Goal: Navigation & Orientation: Find specific page/section

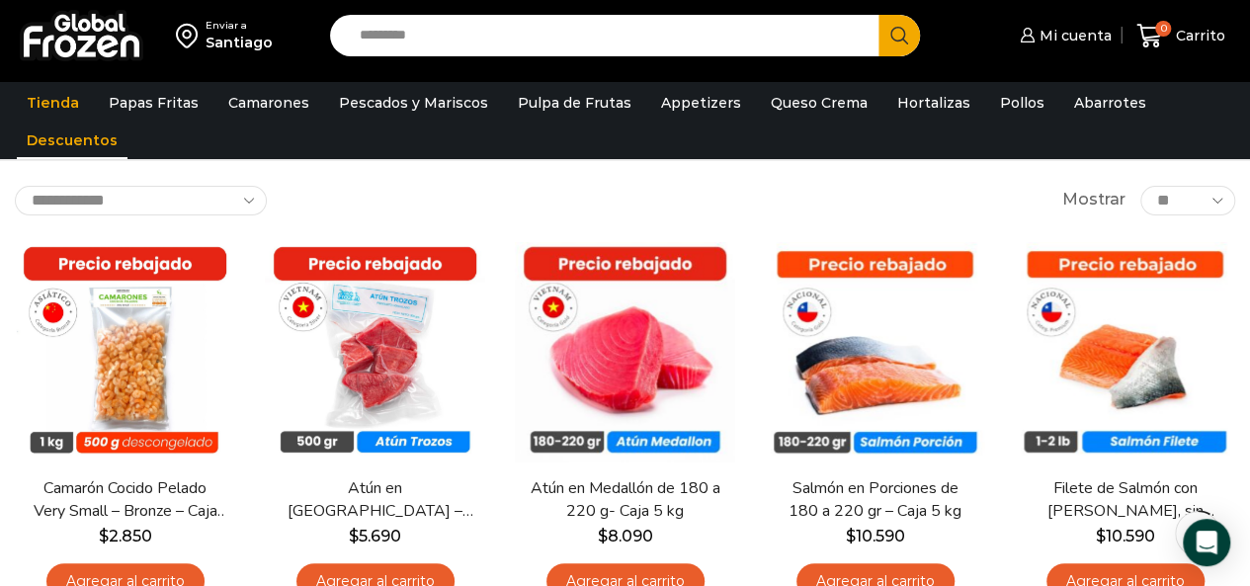
click at [68, 140] on link "Descuentos" at bounding box center [72, 140] width 111 height 38
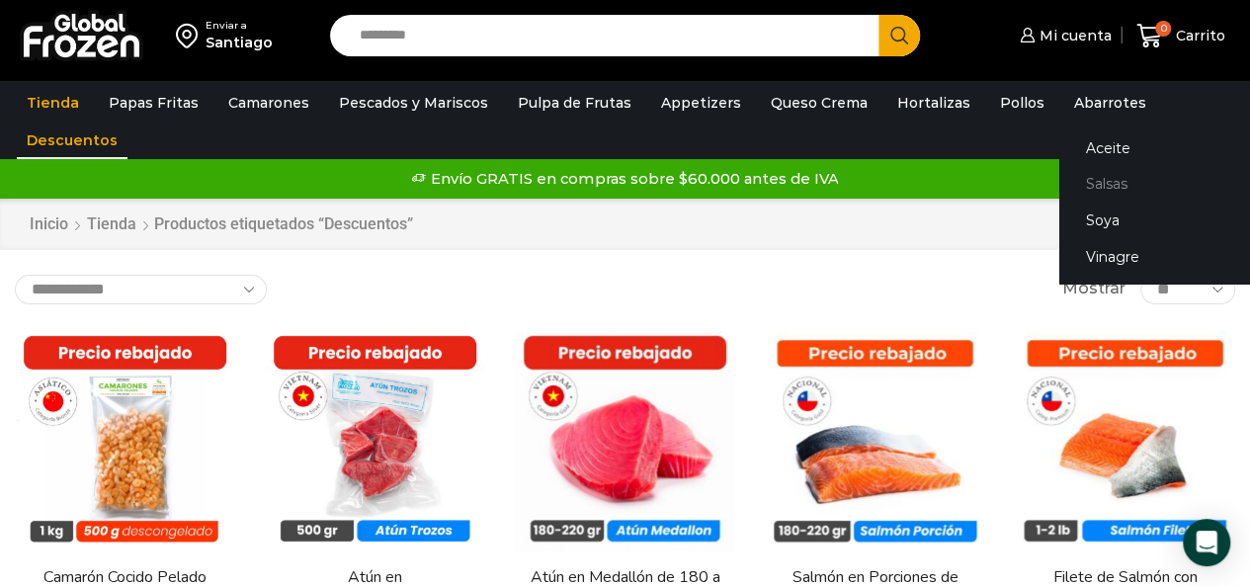
click at [1075, 185] on link "Salsas" at bounding box center [1183, 184] width 249 height 37
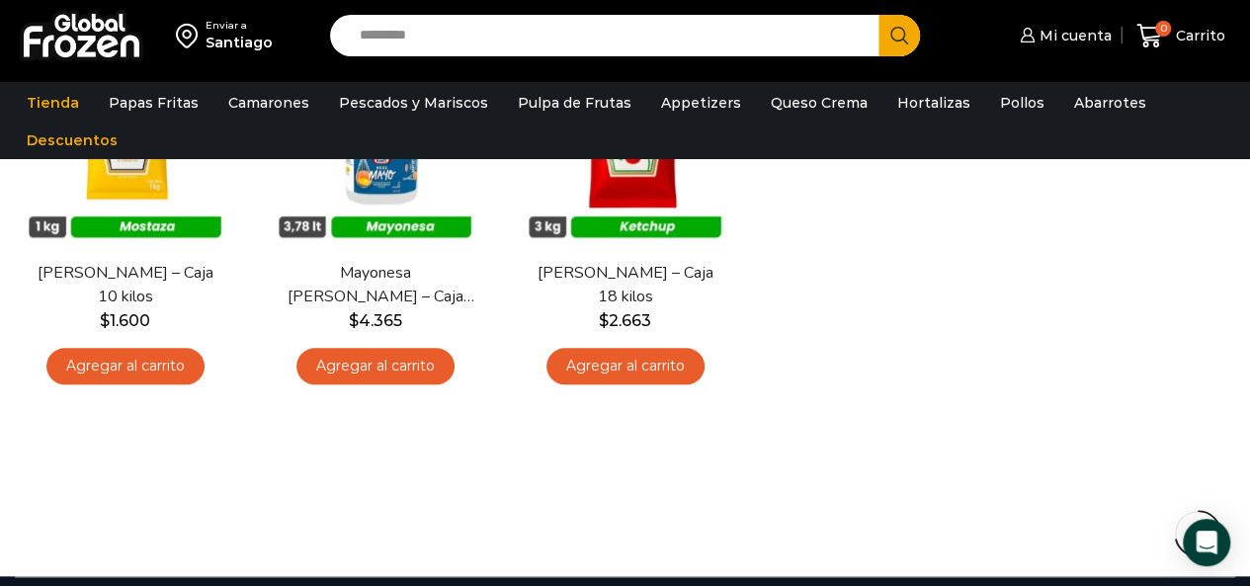
scroll to position [593, 0]
